Goal: Transaction & Acquisition: Purchase product/service

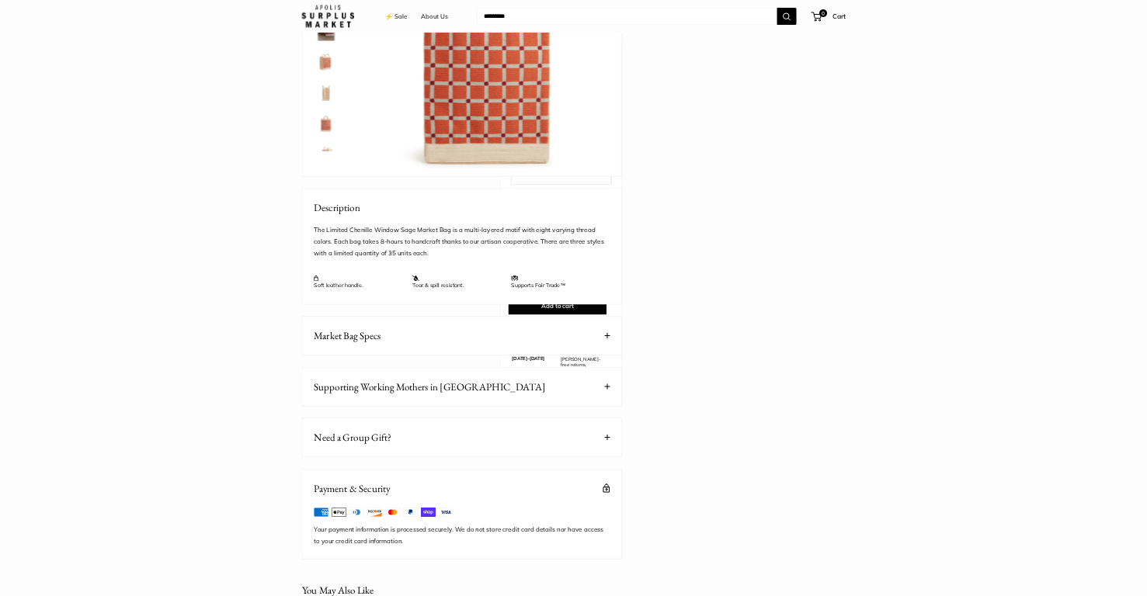
scroll to position [303, 0]
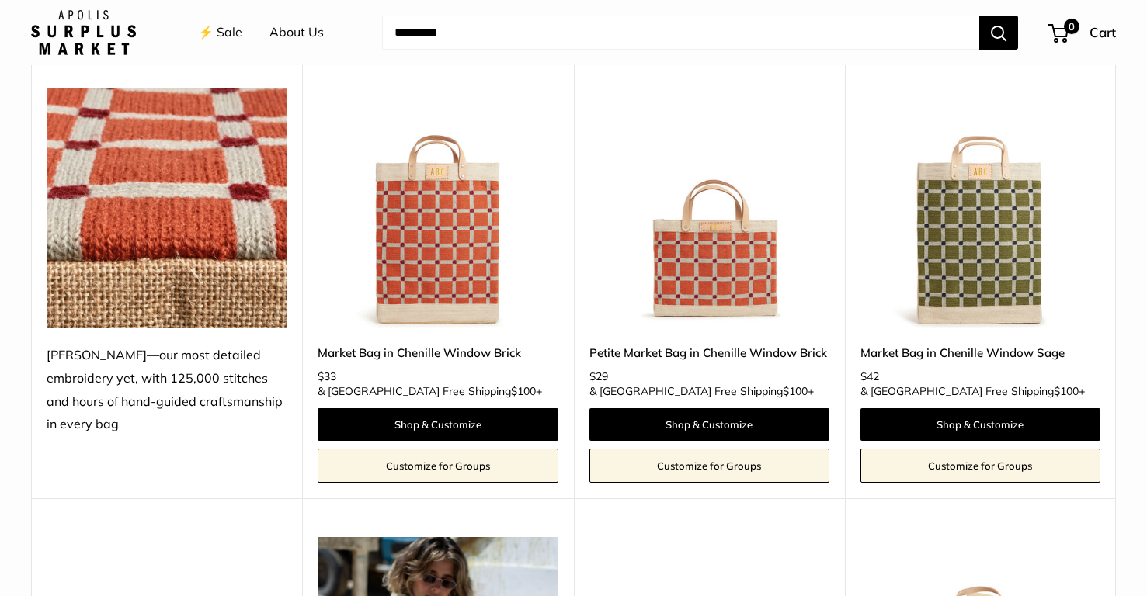
scroll to position [738, 0]
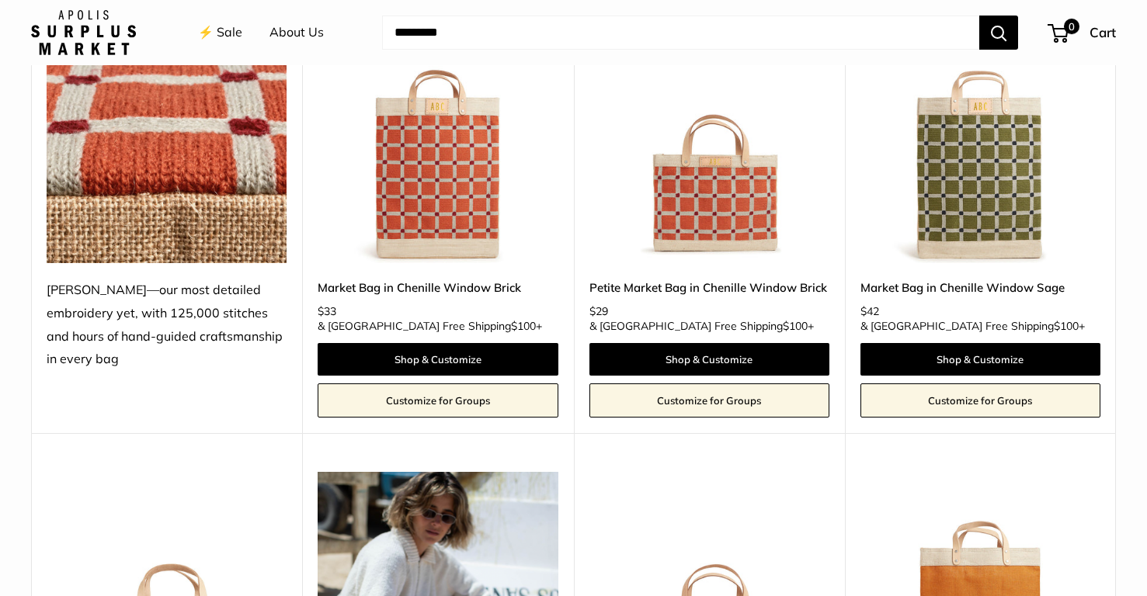
click at [0, 0] on img at bounding box center [0, 0] width 0 height 0
